Goal: Task Accomplishment & Management: Use online tool/utility

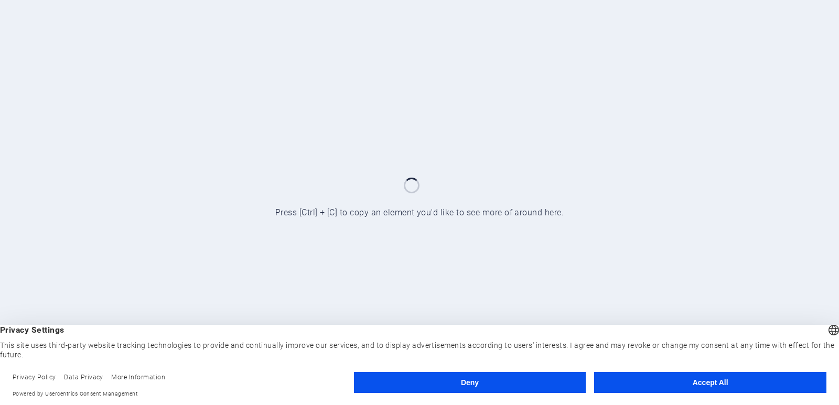
click at [646, 378] on button "Accept All" at bounding box center [710, 382] width 232 height 21
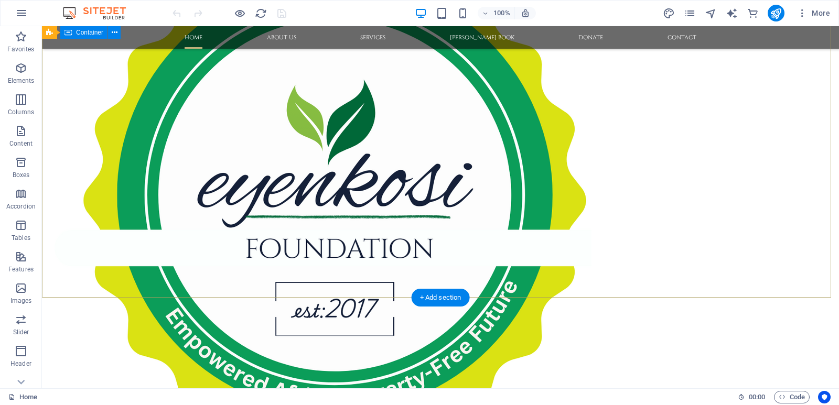
scroll to position [52, 0]
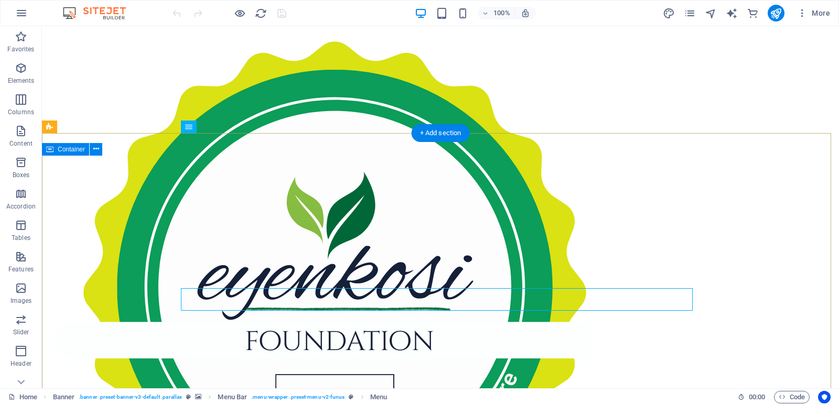
scroll to position [0, 0]
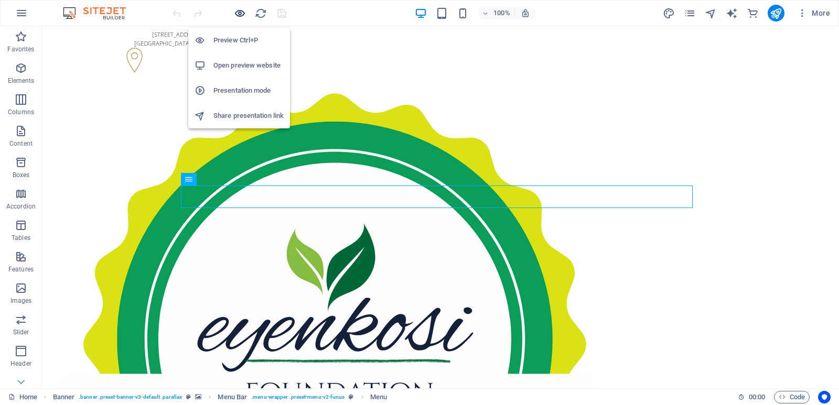
click at [237, 12] on icon "button" at bounding box center [240, 13] width 12 height 12
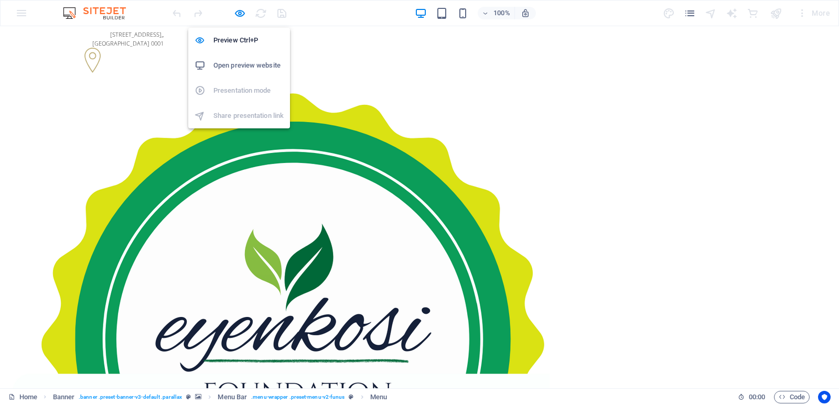
click at [235, 65] on h6 "Open preview website" at bounding box center [248, 65] width 70 height 13
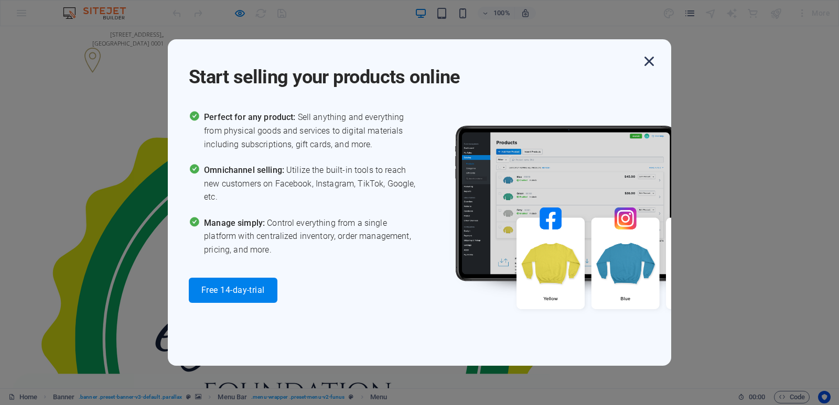
click at [647, 62] on icon "button" at bounding box center [648, 61] width 19 height 19
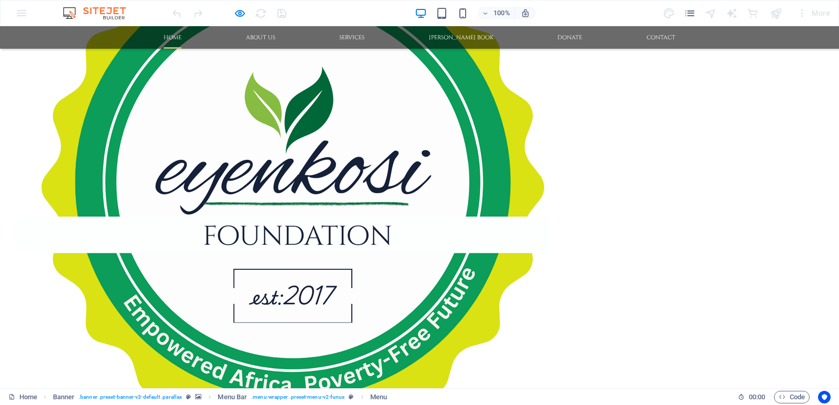
scroll to position [262, 0]
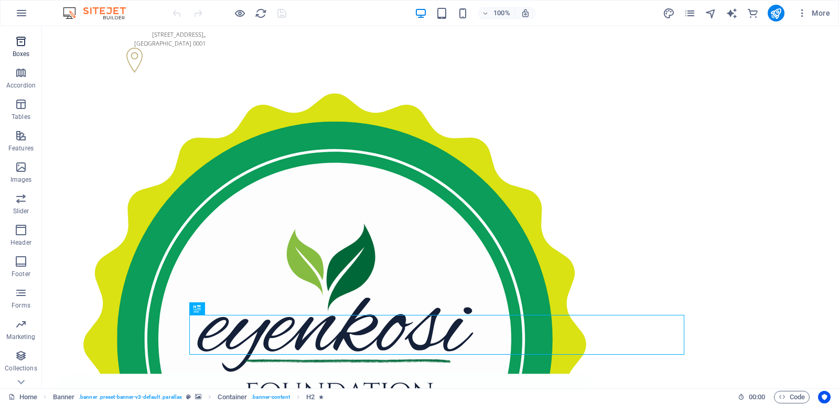
scroll to position [141, 0]
click at [19, 373] on icon "button" at bounding box center [21, 367] width 13 height 13
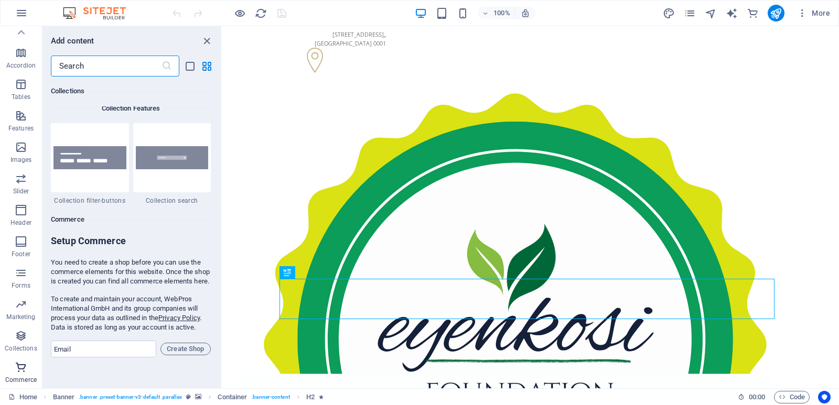
scroll to position [10100, 0]
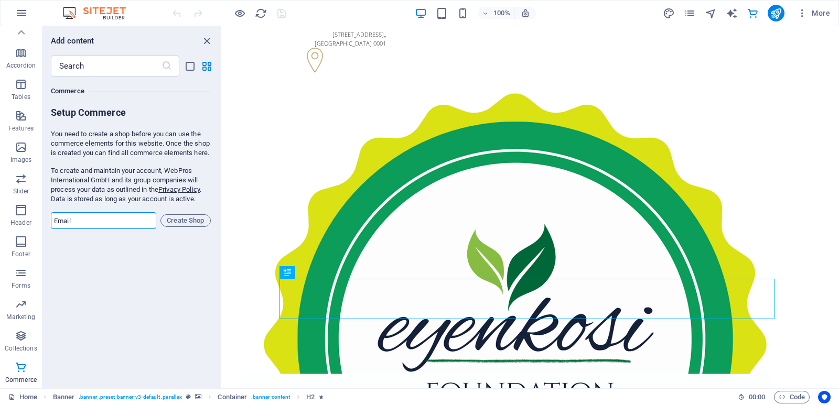
click at [108, 229] on input "email" at bounding box center [103, 220] width 105 height 17
type input "mangena@eyenkosifoundation.org"
click at [189, 227] on span "Create Shop" at bounding box center [185, 220] width 41 height 13
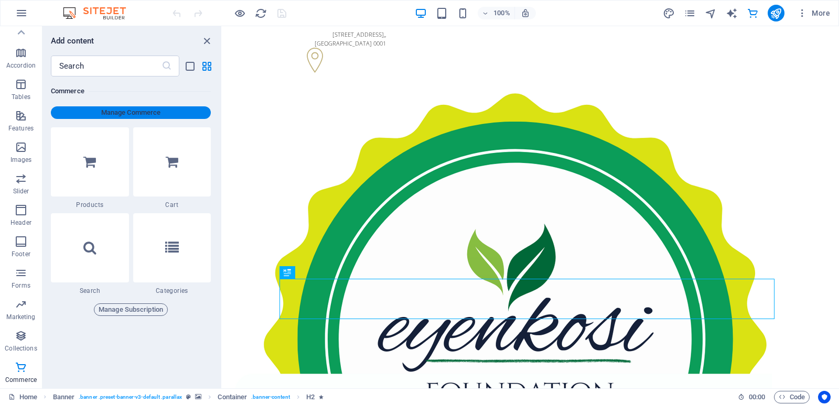
click at [102, 110] on span "Manage Commerce" at bounding box center [130, 112] width 151 height 13
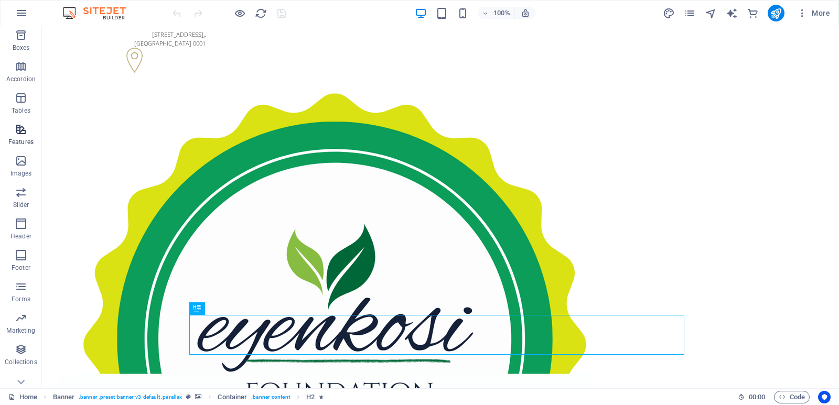
scroll to position [141, 0]
click at [22, 373] on icon "button" at bounding box center [21, 367] width 13 height 13
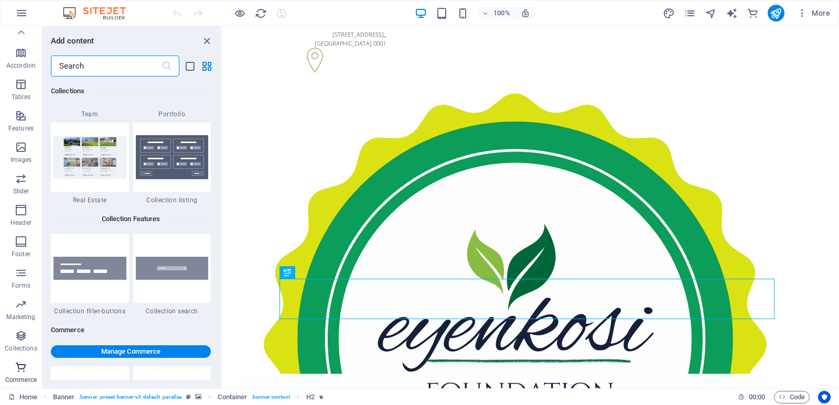
scroll to position [10100, 0]
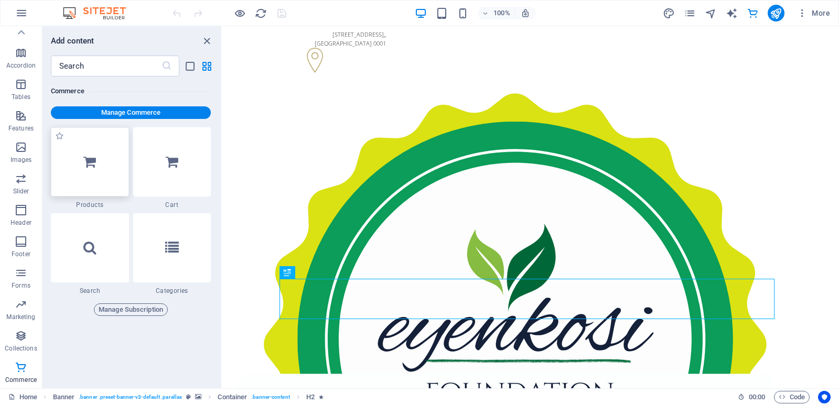
click at [90, 175] on div at bounding box center [90, 161] width 78 height 69
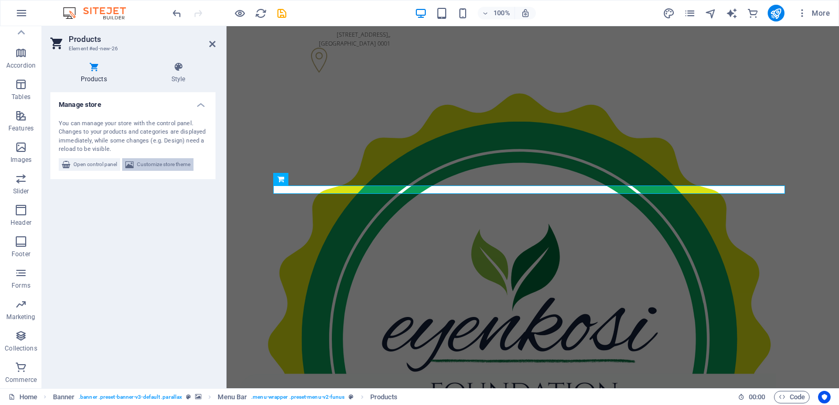
click at [154, 164] on span "Customize store theme" at bounding box center [163, 164] width 53 height 13
select select "px"
select select "300"
select select "px"
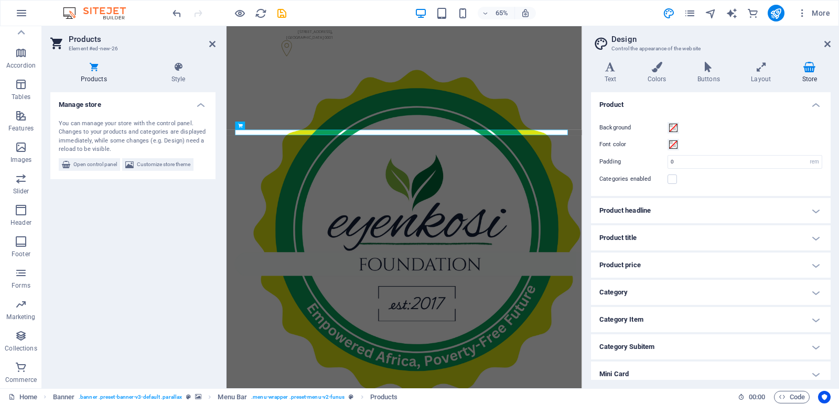
click at [817, 211] on h4 "Product headline" at bounding box center [711, 210] width 240 height 25
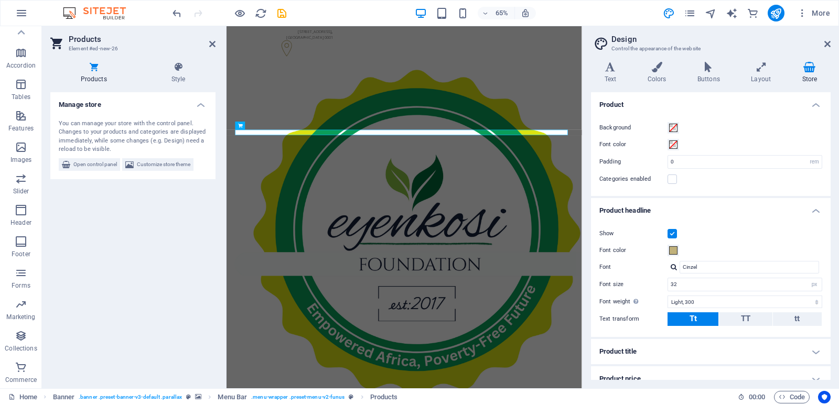
scroll to position [52, 0]
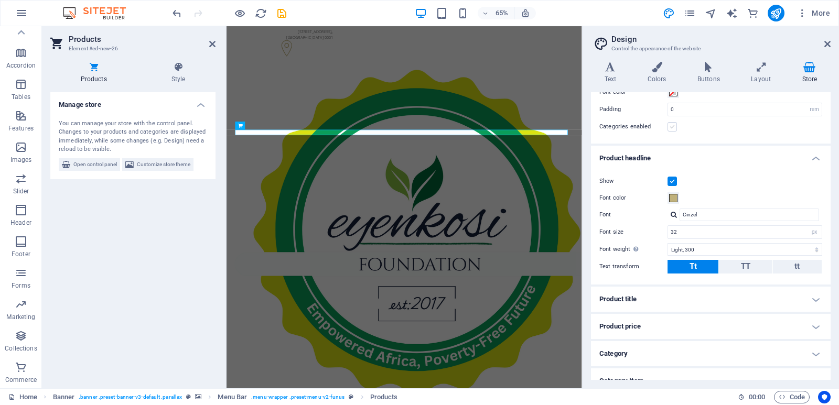
click at [671, 128] on label at bounding box center [671, 126] width 9 height 9
click at [0, 0] on input "Categories enabled" at bounding box center [0, 0] width 0 height 0
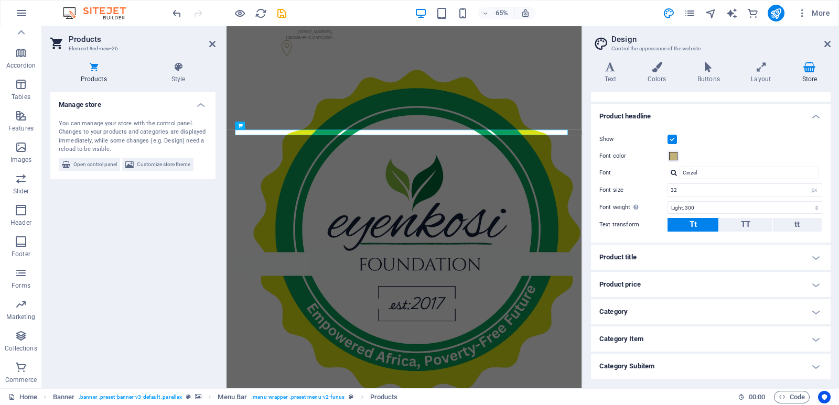
scroll to position [148, 0]
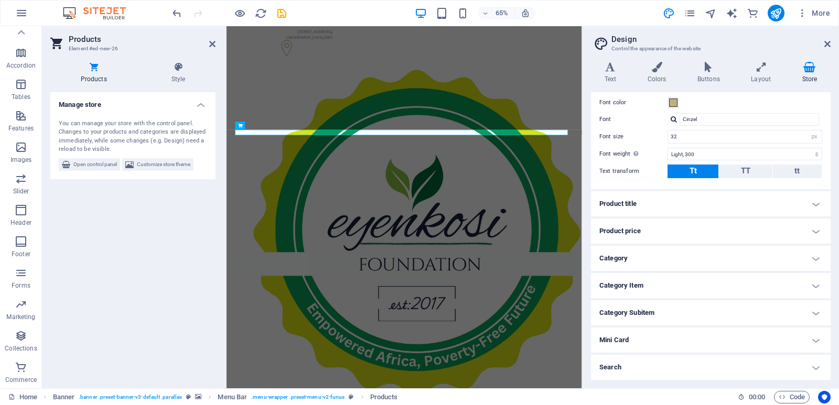
click at [814, 206] on h4 "Product title" at bounding box center [711, 203] width 240 height 25
click at [812, 202] on h4 "Product title" at bounding box center [711, 200] width 240 height 19
click at [810, 259] on h4 "Category" at bounding box center [711, 258] width 240 height 25
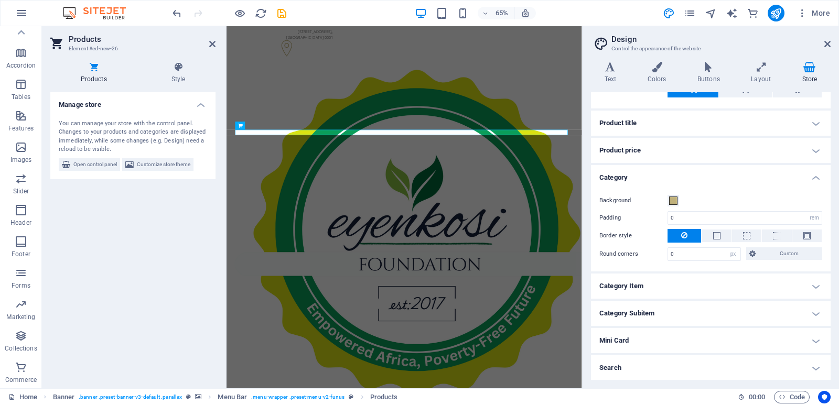
scroll to position [229, 0]
click at [818, 285] on h4 "Category Item" at bounding box center [711, 285] width 240 height 25
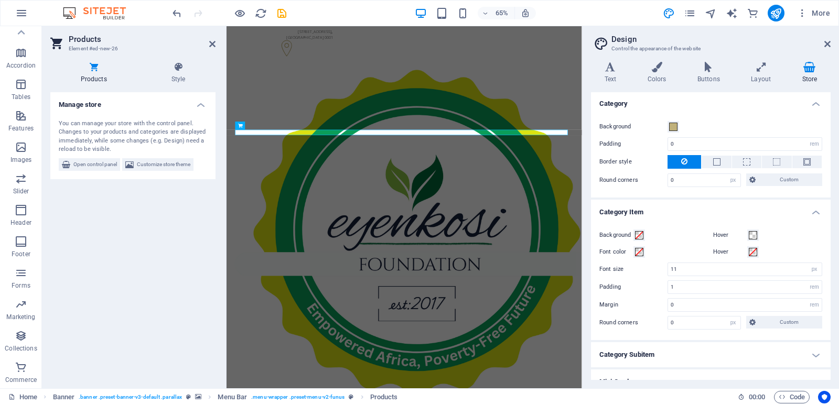
scroll to position [344, 0]
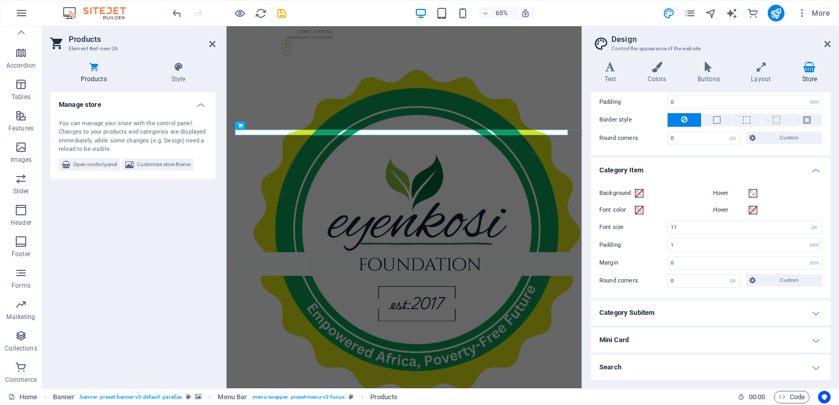
click at [813, 169] on h4 "Category Item" at bounding box center [711, 167] width 240 height 19
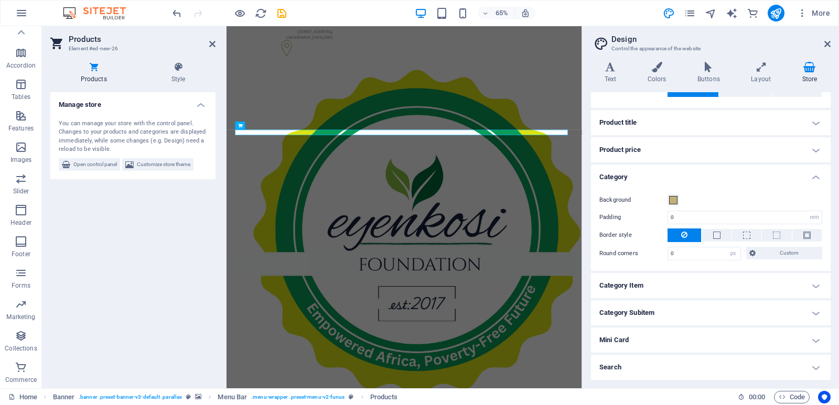
click at [813, 334] on h4 "Mini Card" at bounding box center [711, 340] width 240 height 25
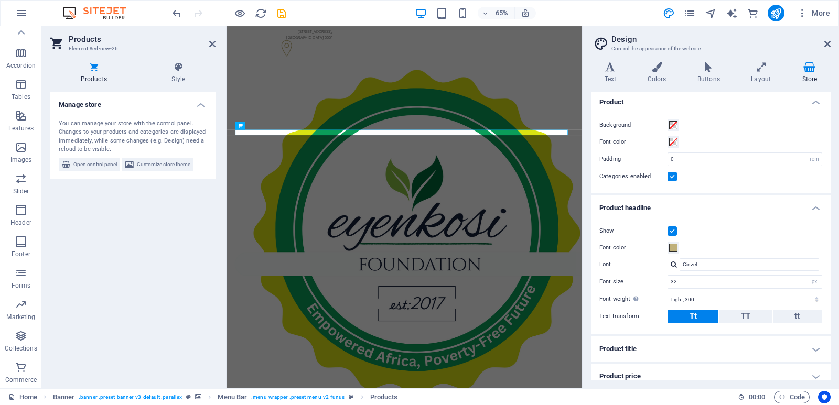
scroll to position [0, 0]
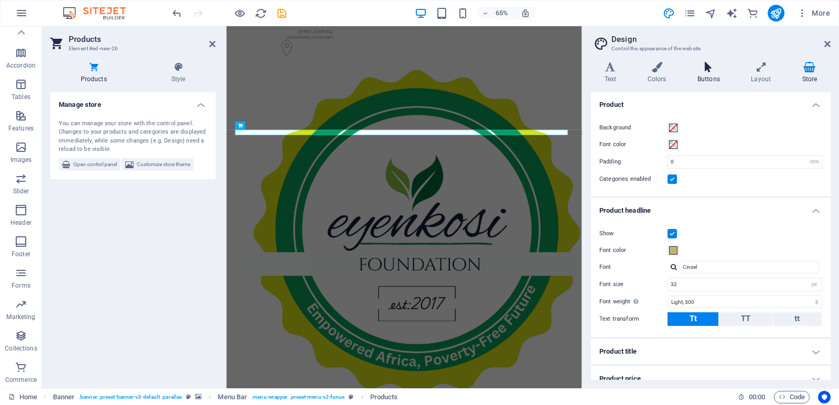
click at [708, 72] on h4 "Buttons" at bounding box center [709, 73] width 53 height 22
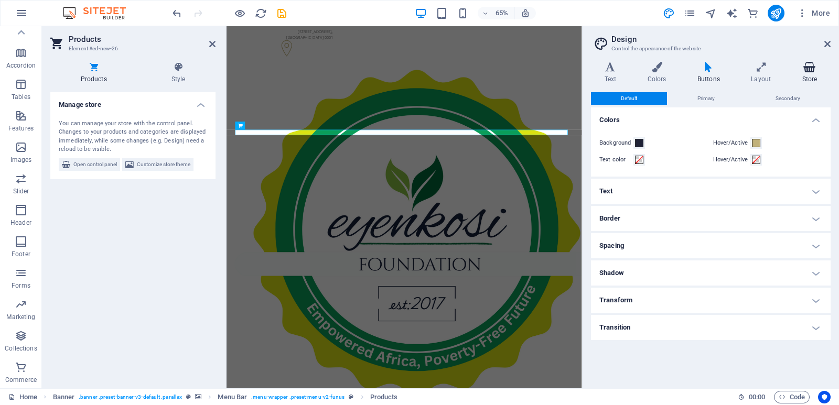
click at [817, 76] on h4 "Store" at bounding box center [809, 73] width 42 height 22
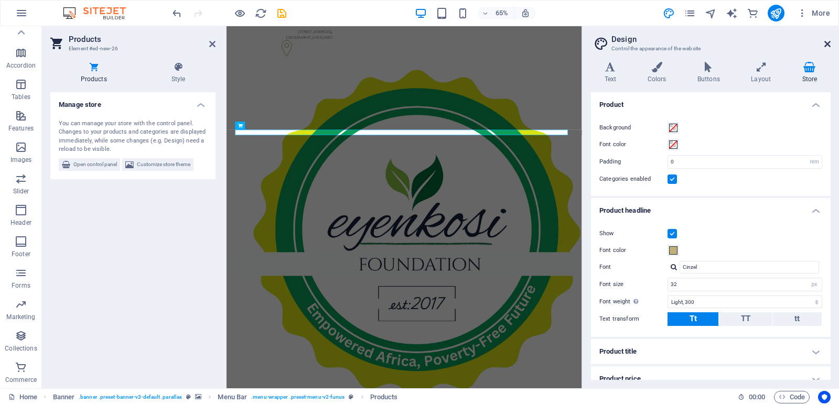
click at [827, 44] on icon at bounding box center [827, 44] width 6 height 8
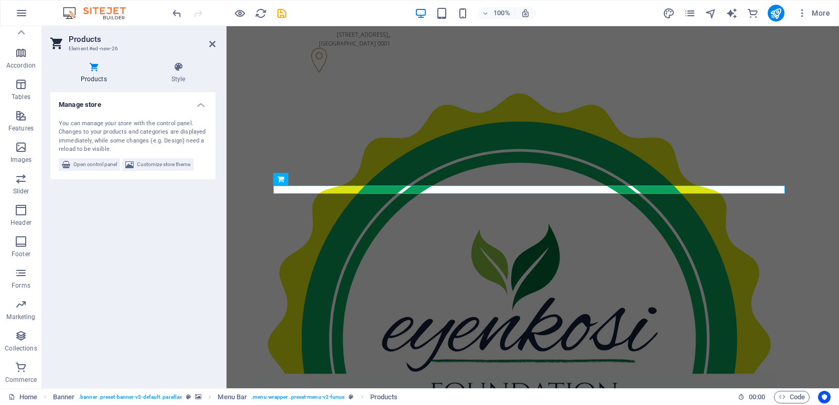
click at [90, 156] on div "You can manage your store with the control panel. Changes to your products and …" at bounding box center [132, 145] width 165 height 68
click at [86, 163] on span "Open control panel" at bounding box center [95, 164] width 44 height 13
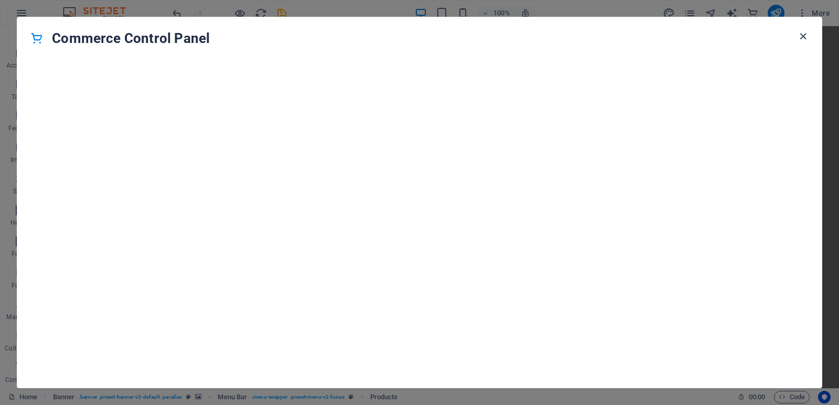
click at [801, 37] on icon "button" at bounding box center [803, 36] width 12 height 12
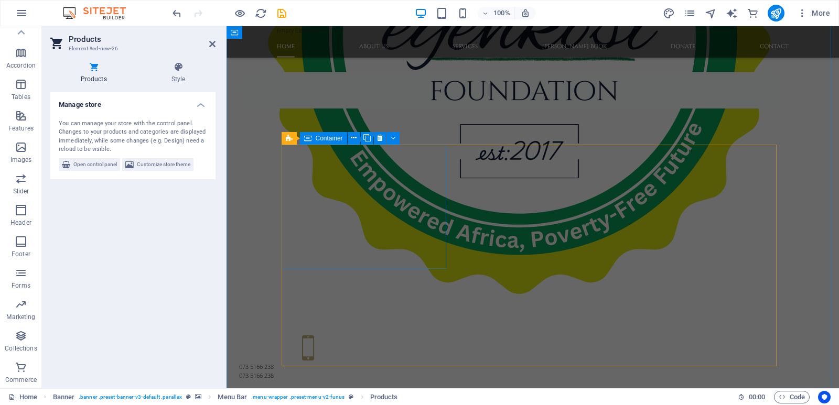
scroll to position [1205, 0]
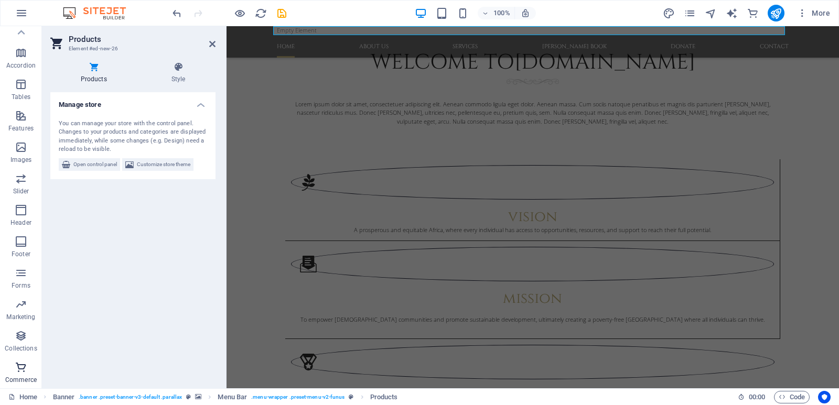
click at [13, 369] on span "Commerce" at bounding box center [21, 373] width 42 height 25
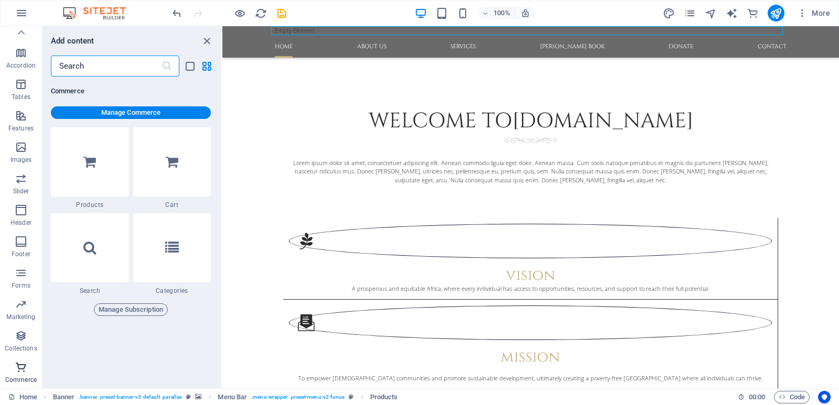
scroll to position [10100, 0]
click at [161, 275] on div at bounding box center [172, 247] width 78 height 69
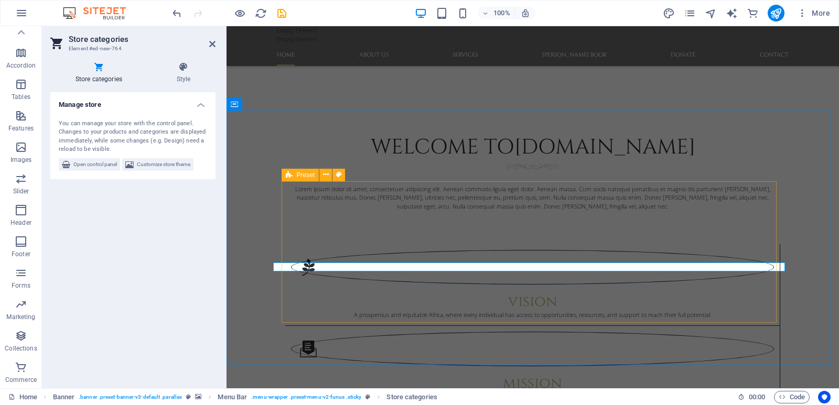
scroll to position [657, 0]
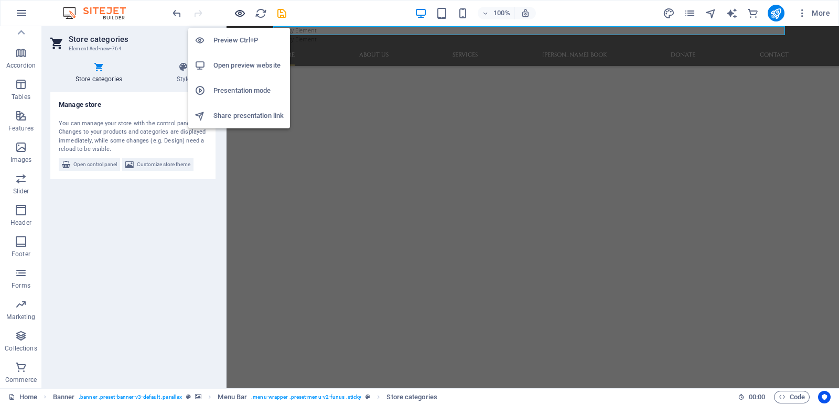
click at [244, 12] on icon "button" at bounding box center [240, 13] width 12 height 12
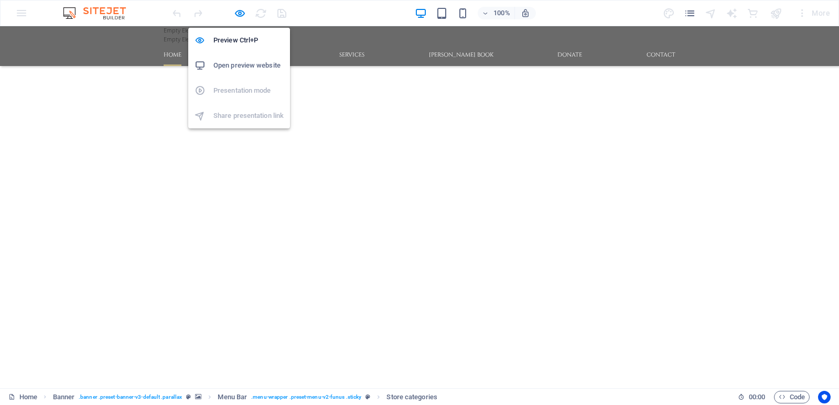
scroll to position [748, 0]
click at [228, 68] on h6 "Open preview website" at bounding box center [248, 65] width 70 height 13
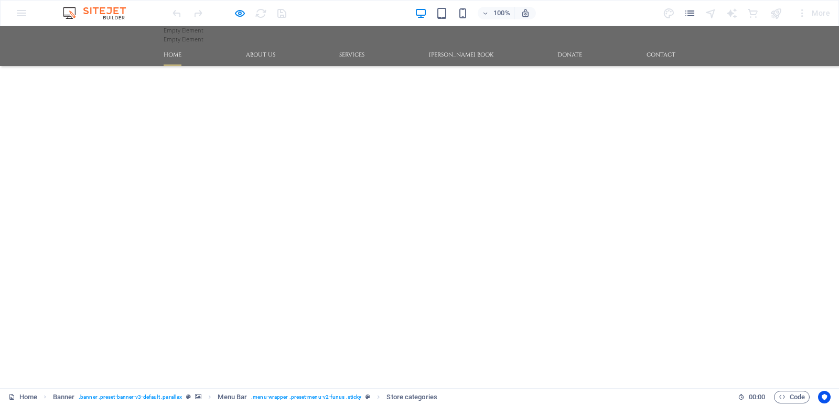
scroll to position [800, 0]
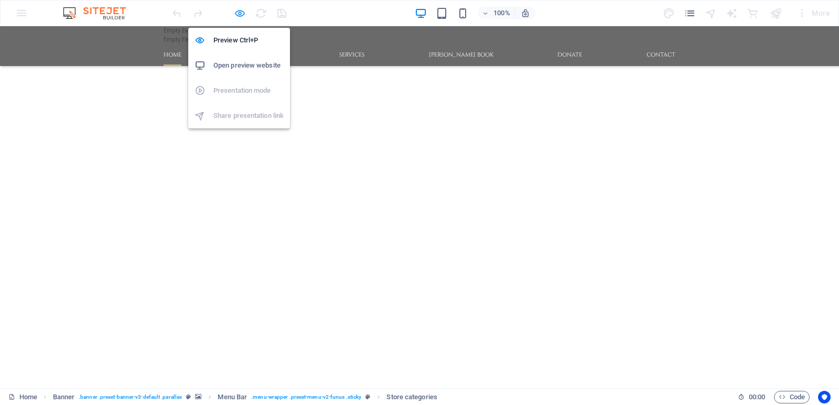
click at [242, 8] on icon "button" at bounding box center [240, 13] width 12 height 12
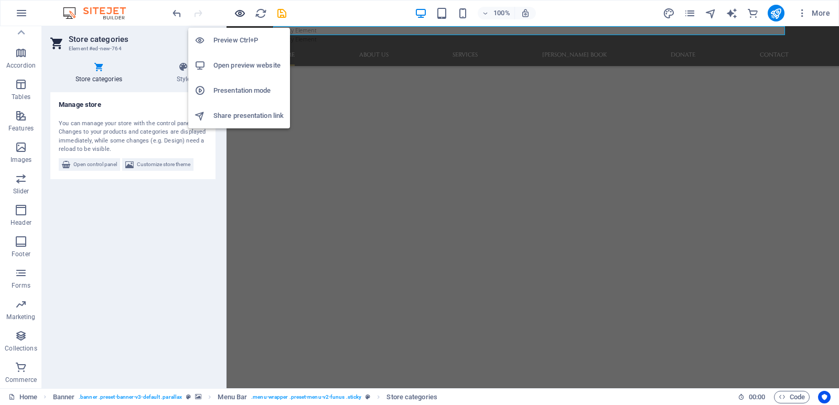
scroll to position [710, 0]
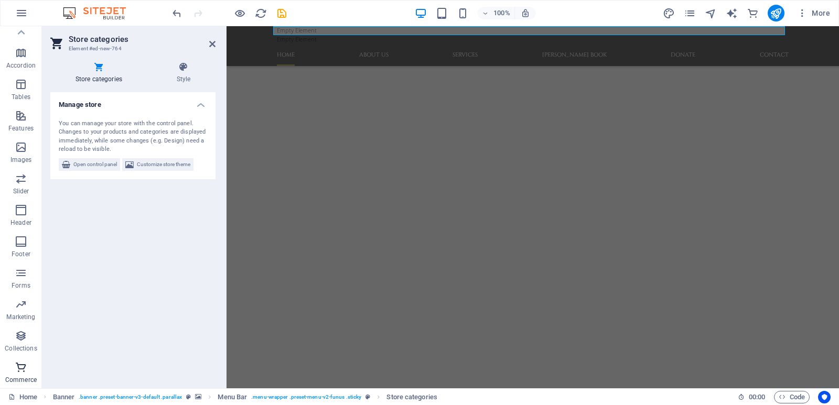
click at [17, 368] on icon "button" at bounding box center [21, 367] width 13 height 13
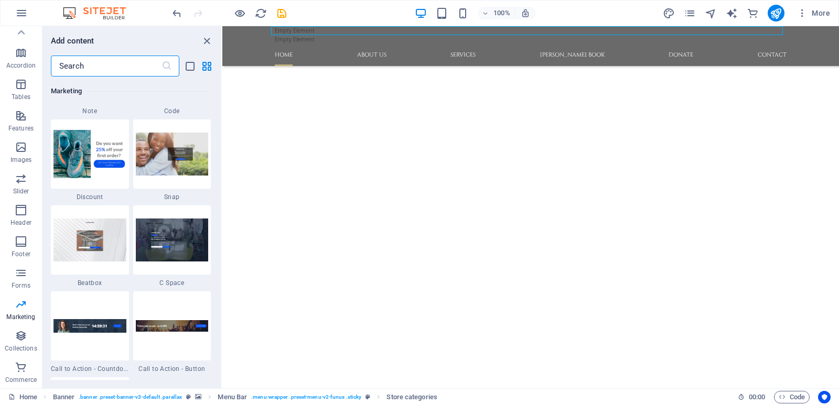
scroll to position [9341, 0]
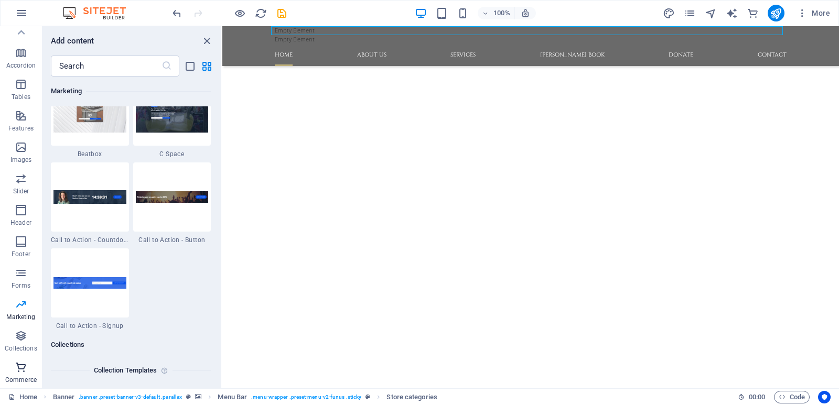
click at [17, 365] on icon "button" at bounding box center [21, 367] width 13 height 13
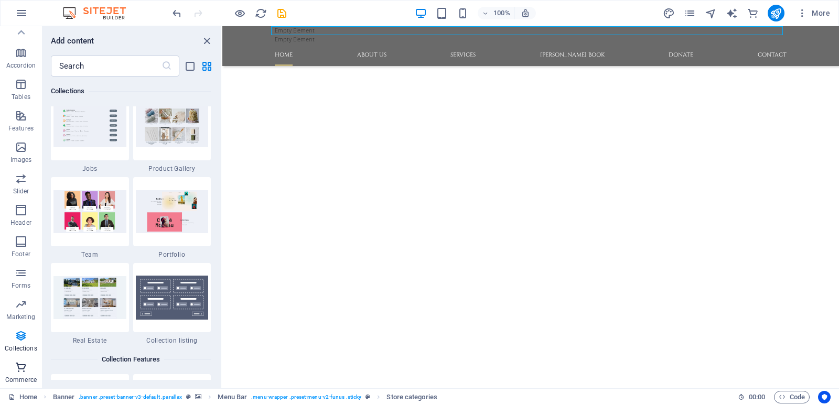
scroll to position [10100, 0]
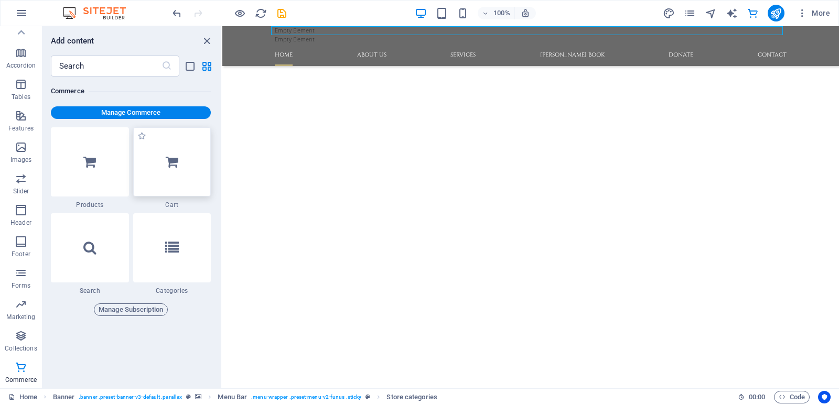
click at [175, 175] on div at bounding box center [172, 161] width 78 height 69
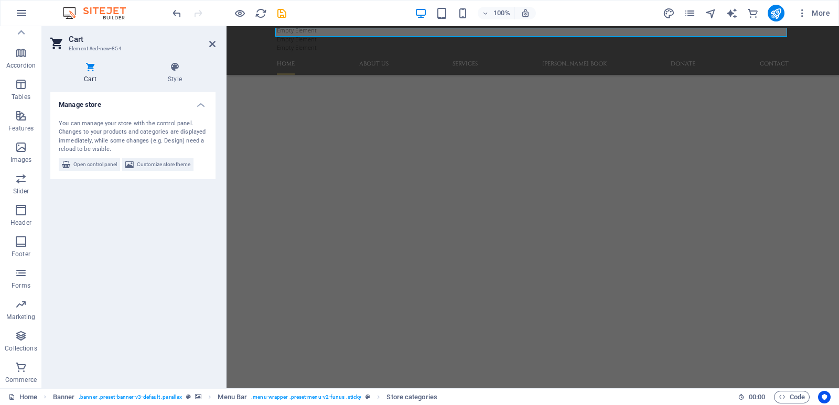
scroll to position [710, 0]
click at [171, 72] on h4 "Style" at bounding box center [174, 73] width 81 height 22
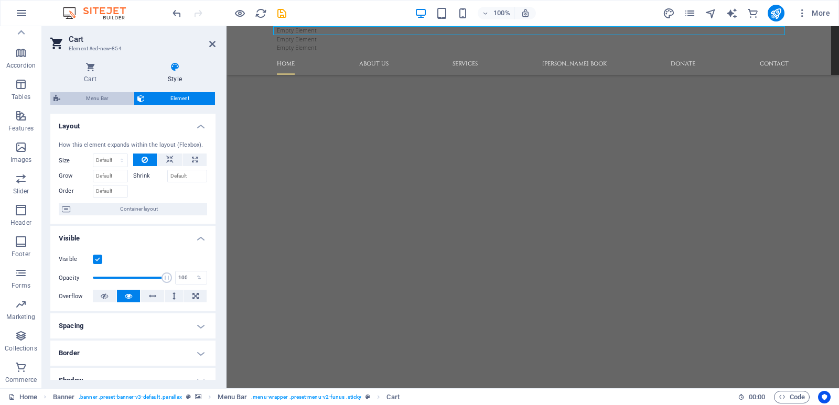
click at [88, 102] on span "Menu Bar" at bounding box center [96, 98] width 67 height 13
select select "rem"
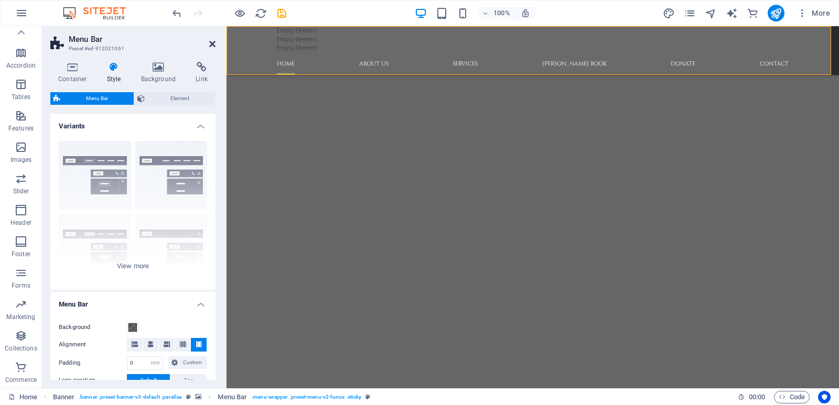
click at [213, 45] on icon at bounding box center [212, 44] width 6 height 8
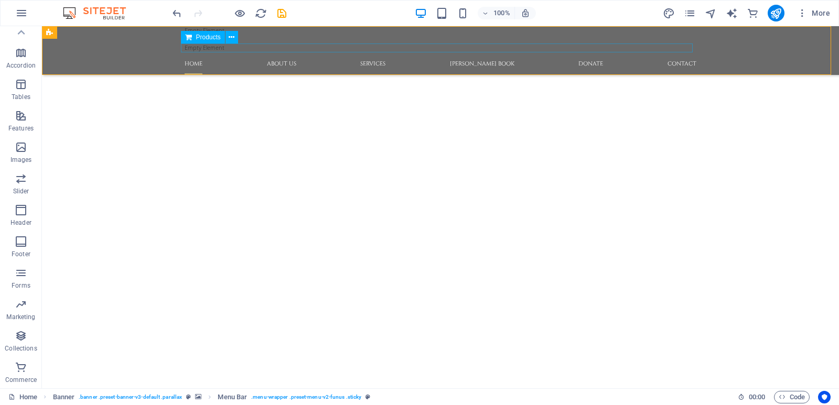
scroll to position [784, 0]
click at [20, 369] on icon "button" at bounding box center [21, 367] width 13 height 13
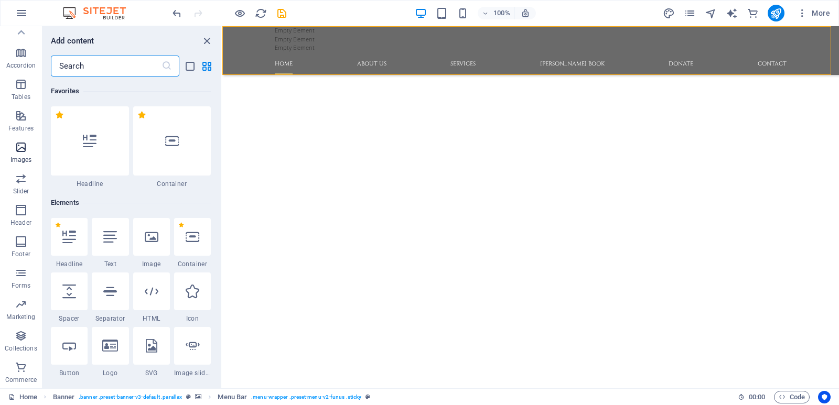
scroll to position [10100, 0]
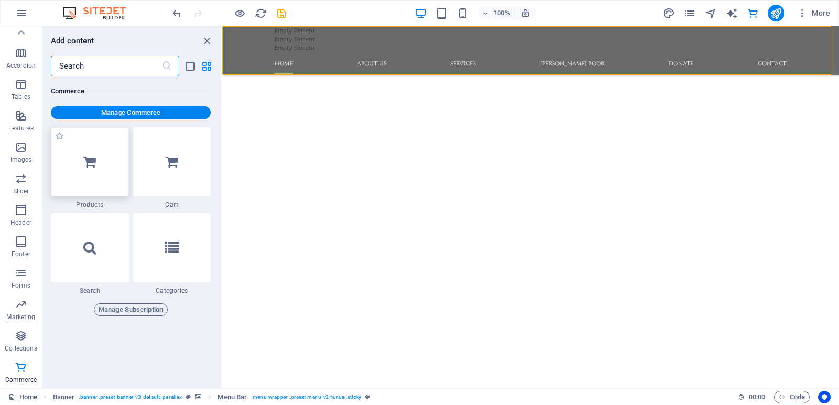
click at [95, 173] on div at bounding box center [90, 161] width 78 height 69
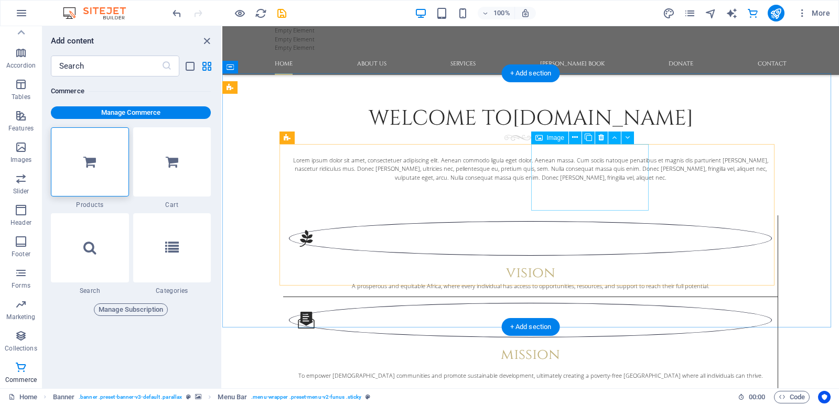
scroll to position [1131, 0]
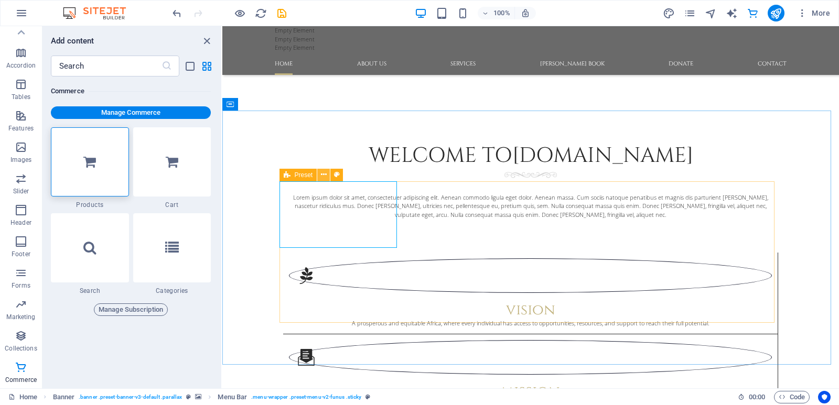
click at [323, 174] on icon at bounding box center [324, 174] width 6 height 11
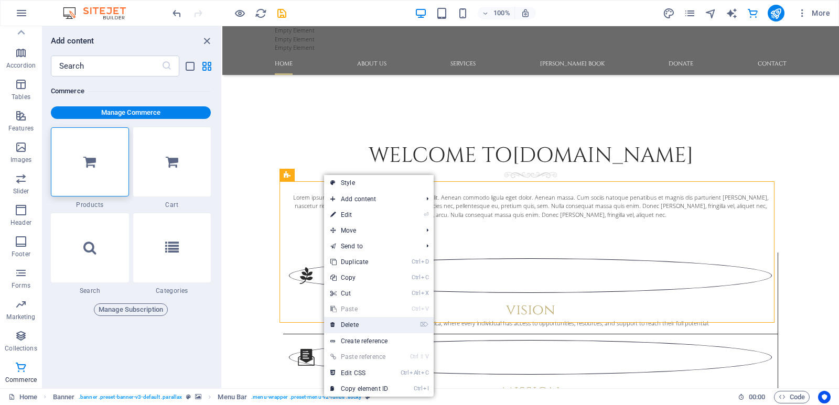
click at [354, 320] on link "⌦ Delete" at bounding box center [359, 325] width 70 height 16
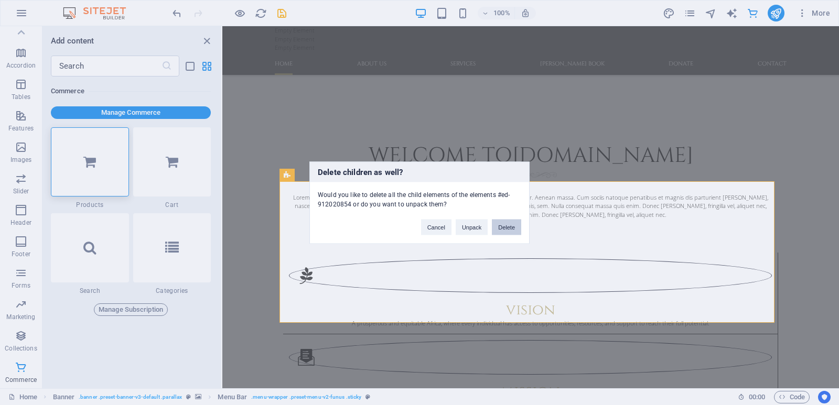
click at [500, 226] on button "Delete" at bounding box center [506, 227] width 29 height 16
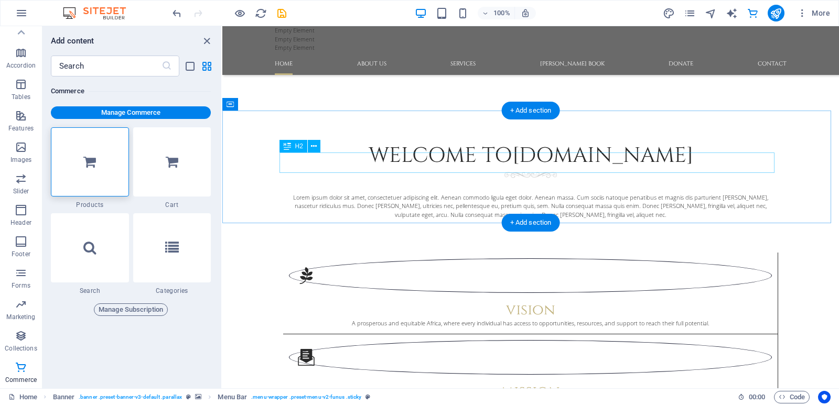
click at [311, 147] on icon at bounding box center [314, 146] width 6 height 11
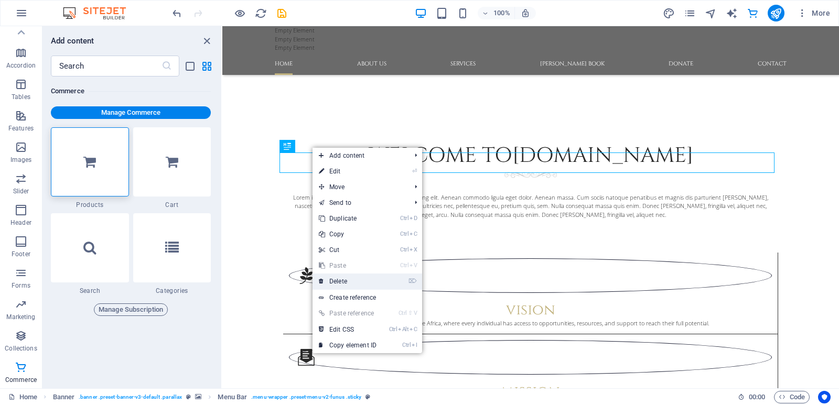
click at [344, 277] on link "⌦ Delete" at bounding box center [347, 282] width 70 height 16
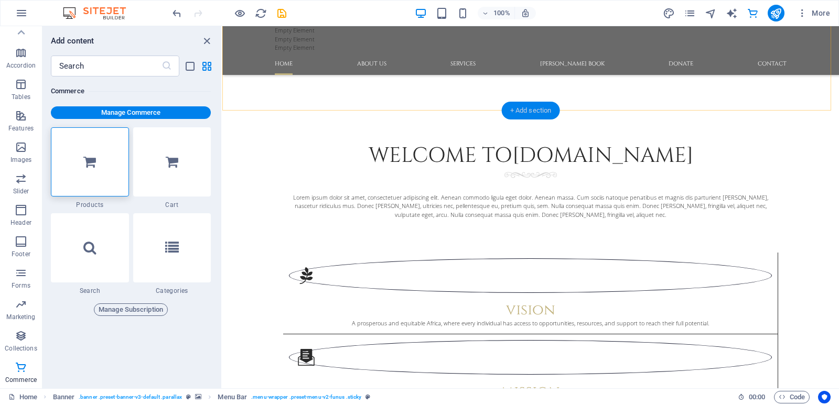
click at [518, 109] on div "+ Add section" at bounding box center [531, 111] width 58 height 18
click at [275, 104] on icon at bounding box center [277, 104] width 6 height 11
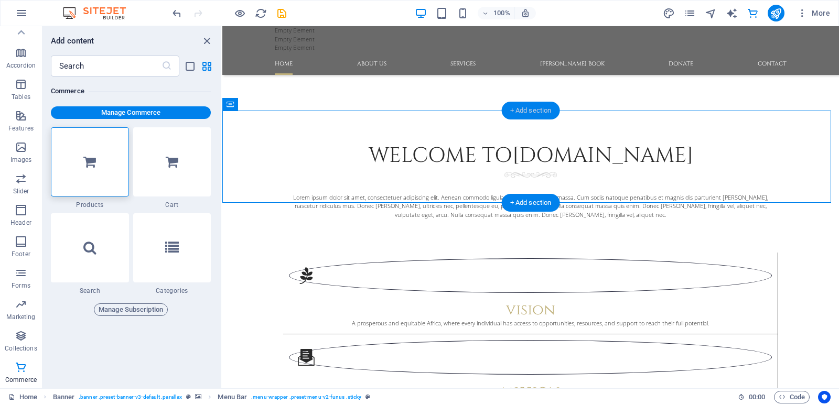
click at [507, 115] on div "+ Add section" at bounding box center [531, 111] width 58 height 18
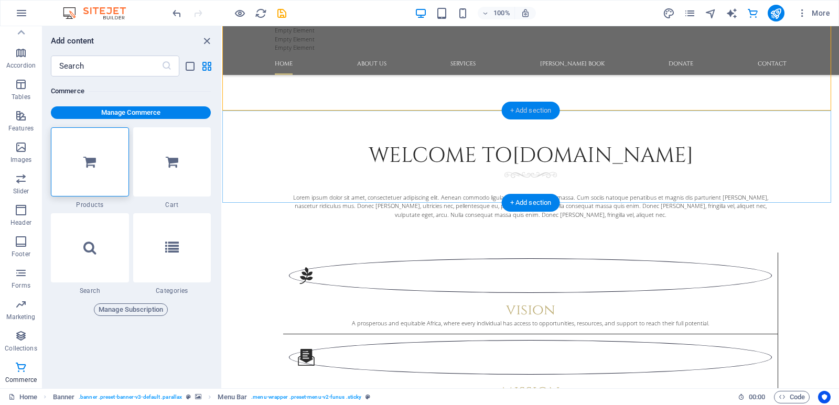
click at [526, 111] on div "+ Add section" at bounding box center [531, 111] width 58 height 18
click at [18, 375] on span "Commerce" at bounding box center [21, 373] width 42 height 25
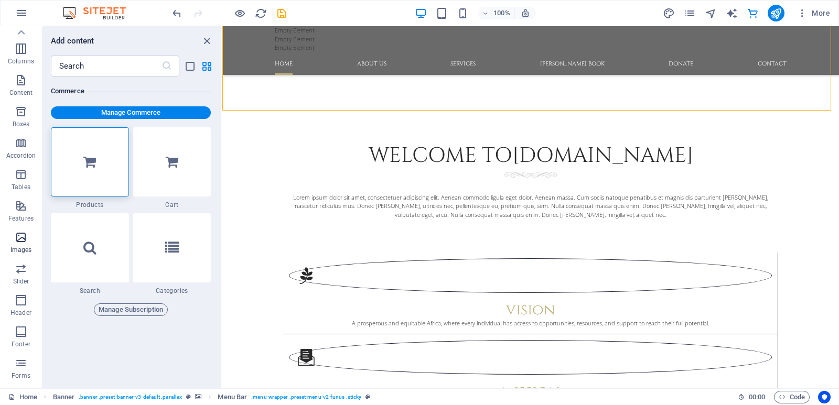
scroll to position [0, 0]
click at [19, 68] on icon "button" at bounding box center [21, 68] width 13 height 13
click at [203, 42] on icon "close panel" at bounding box center [207, 41] width 12 height 12
click at [206, 40] on icon "close panel" at bounding box center [207, 41] width 12 height 12
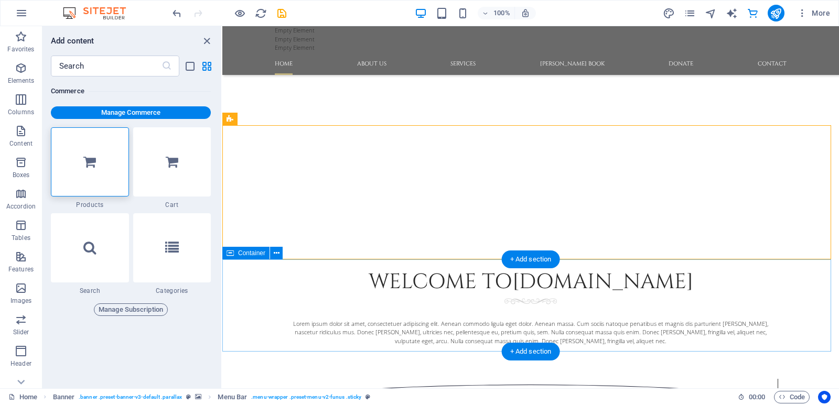
scroll to position [1026, 0]
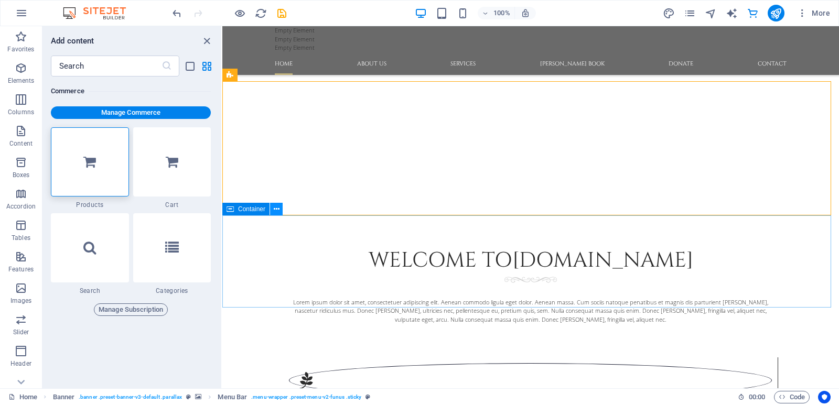
click at [275, 211] on icon at bounding box center [277, 209] width 6 height 11
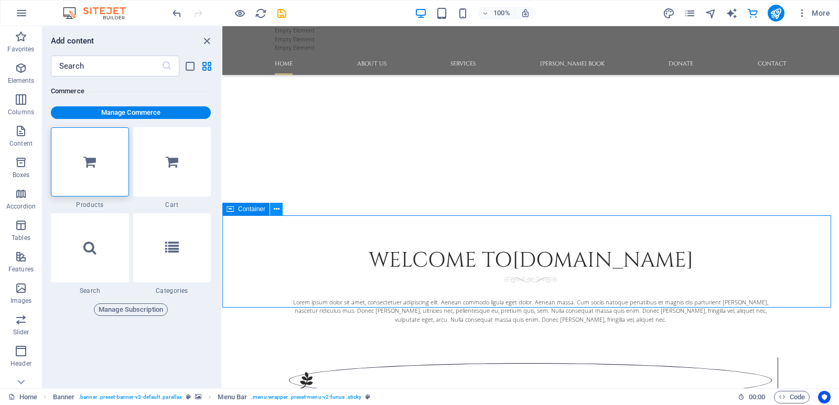
click at [274, 209] on icon at bounding box center [277, 209] width 6 height 11
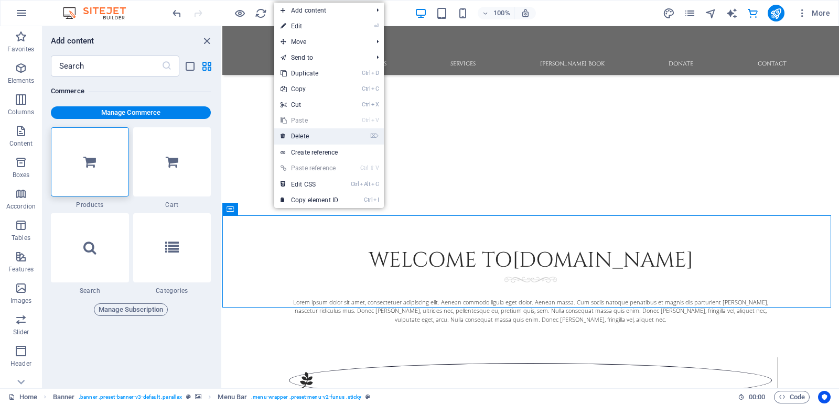
click at [300, 136] on link "⌦ Delete" at bounding box center [309, 136] width 70 height 16
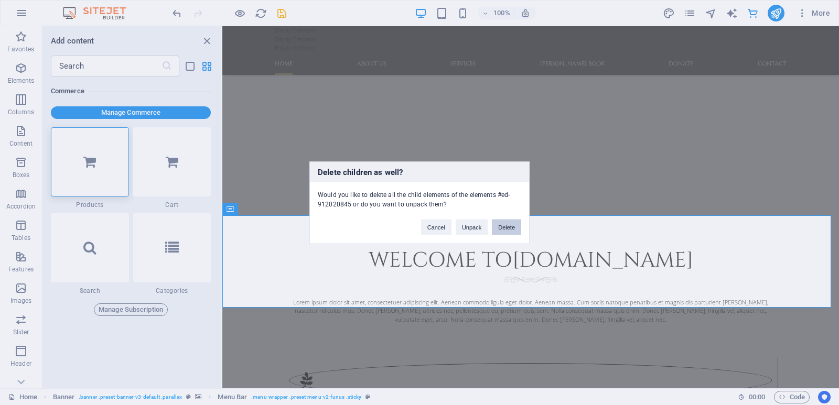
click at [504, 229] on button "Delete" at bounding box center [506, 227] width 29 height 16
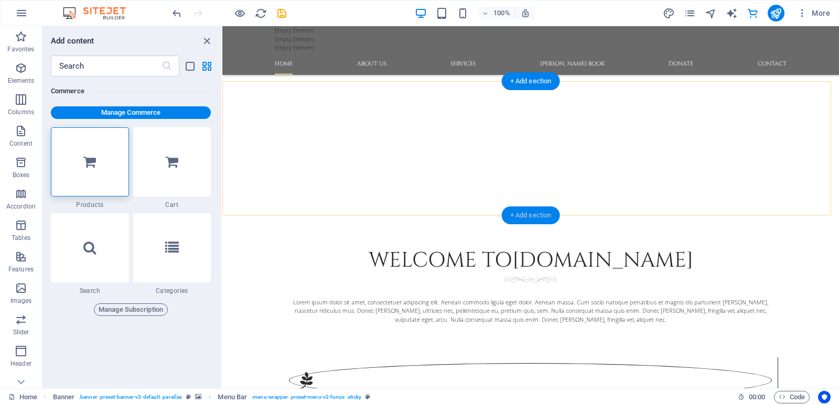
click at [520, 213] on div "+ Add section" at bounding box center [531, 216] width 58 height 18
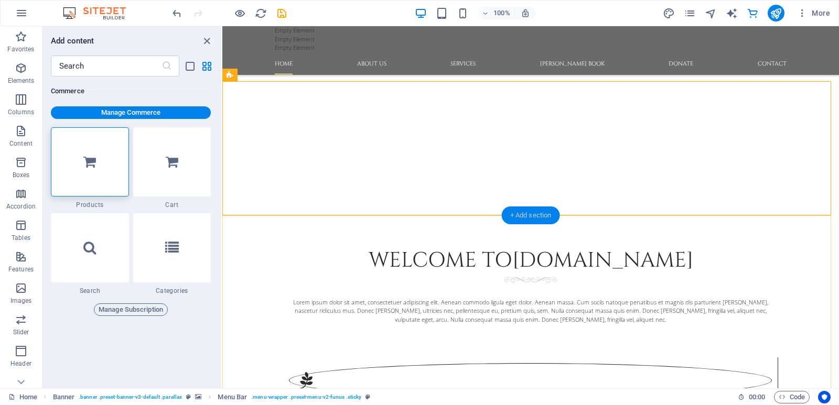
click at [519, 217] on div "+ Add section" at bounding box center [531, 216] width 58 height 18
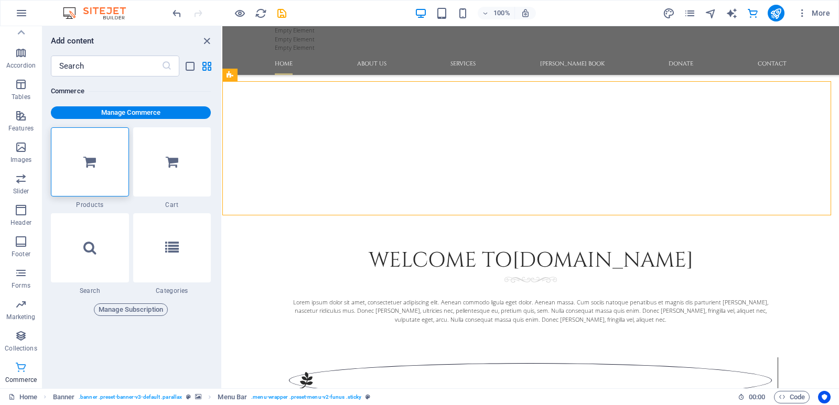
click at [16, 366] on icon "button" at bounding box center [21, 367] width 13 height 13
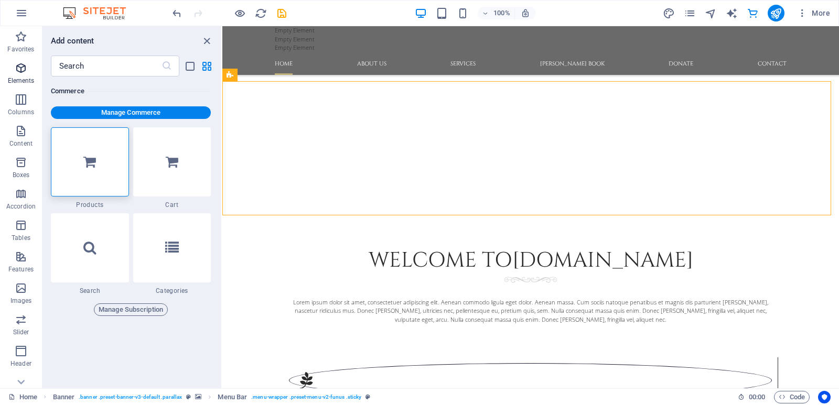
click at [13, 78] on p "Elements" at bounding box center [21, 81] width 27 height 8
click at [20, 73] on icon "button" at bounding box center [21, 68] width 13 height 13
click at [203, 40] on icon "close panel" at bounding box center [207, 41] width 12 height 12
click at [208, 40] on icon "close panel" at bounding box center [207, 41] width 12 height 12
click at [22, 64] on icon "button" at bounding box center [21, 68] width 13 height 13
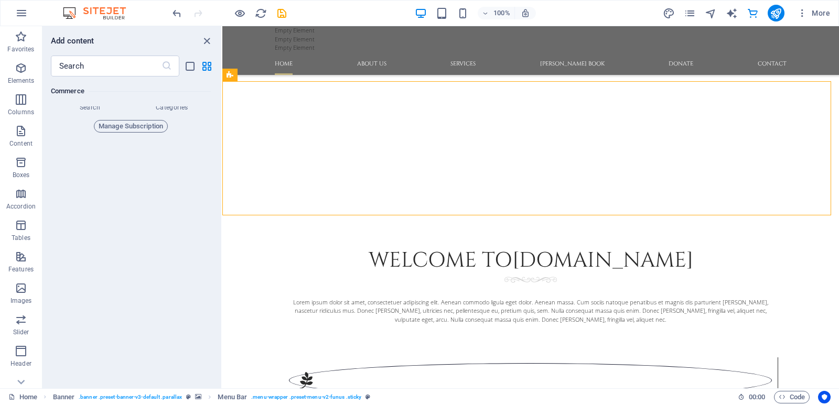
scroll to position [10284, 0]
click at [209, 38] on icon "close panel" at bounding box center [207, 41] width 12 height 12
click at [204, 41] on icon "close panel" at bounding box center [207, 41] width 12 height 12
click at [214, 37] on div "Add content" at bounding box center [131, 41] width 179 height 13
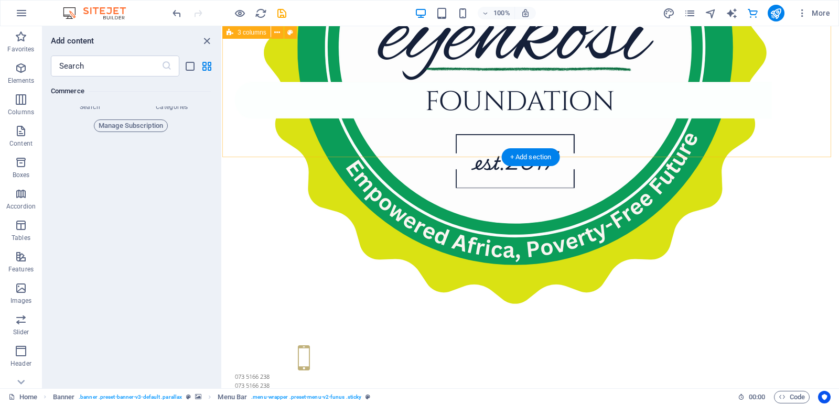
scroll to position [0, 0]
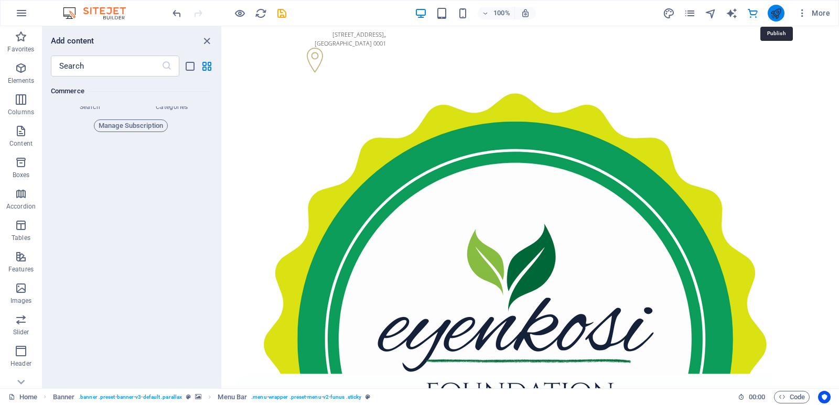
click at [779, 15] on icon "publish" at bounding box center [775, 13] width 12 height 12
click at [775, 16] on icon "publish" at bounding box center [775, 13] width 12 height 12
click at [208, 42] on icon "close panel" at bounding box center [207, 41] width 12 height 12
click at [773, 15] on icon "publish" at bounding box center [775, 13] width 12 height 12
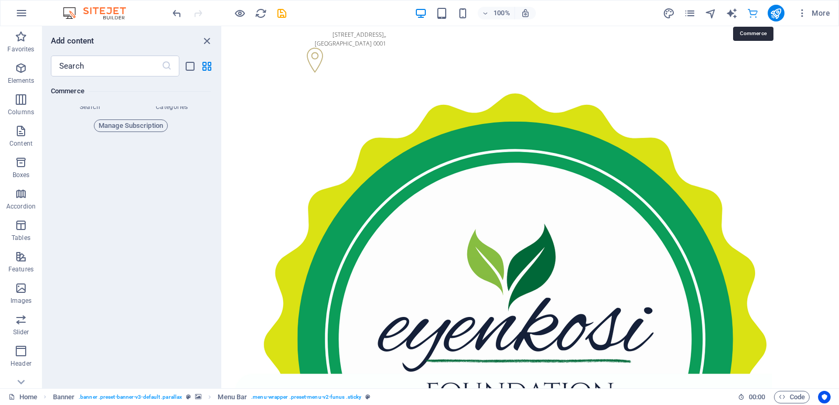
click at [751, 12] on icon "commerce" at bounding box center [752, 13] width 12 height 12
click at [753, 15] on icon "commerce" at bounding box center [752, 13] width 12 height 12
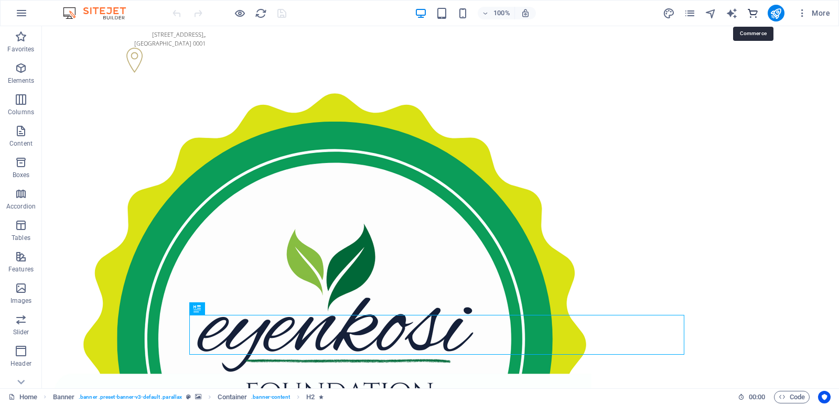
click at [754, 10] on icon "commerce" at bounding box center [752, 13] width 12 height 12
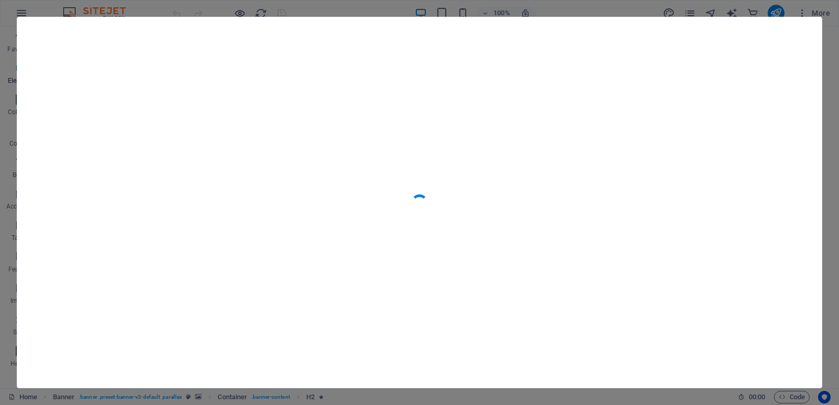
scroll to position [10100, 0]
click at [802, 40] on icon "button" at bounding box center [803, 36] width 12 height 12
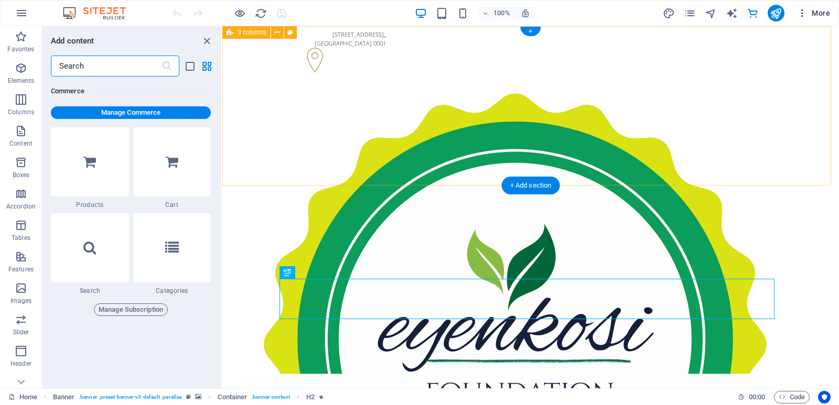
click at [820, 9] on span "More" at bounding box center [813, 13] width 33 height 10
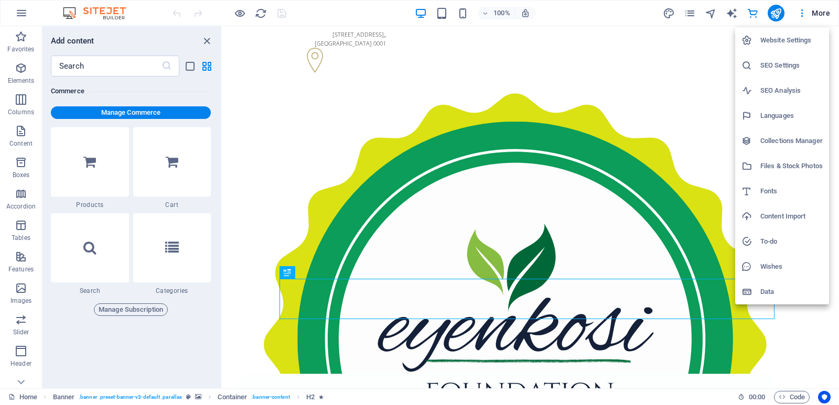
click at [775, 19] on div at bounding box center [419, 202] width 839 height 405
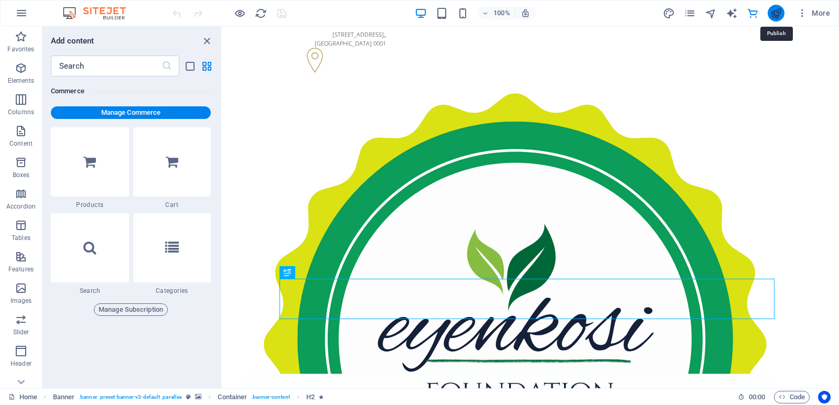
click at [775, 14] on icon "publish" at bounding box center [775, 13] width 12 height 12
